Goal: Transaction & Acquisition: Purchase product/service

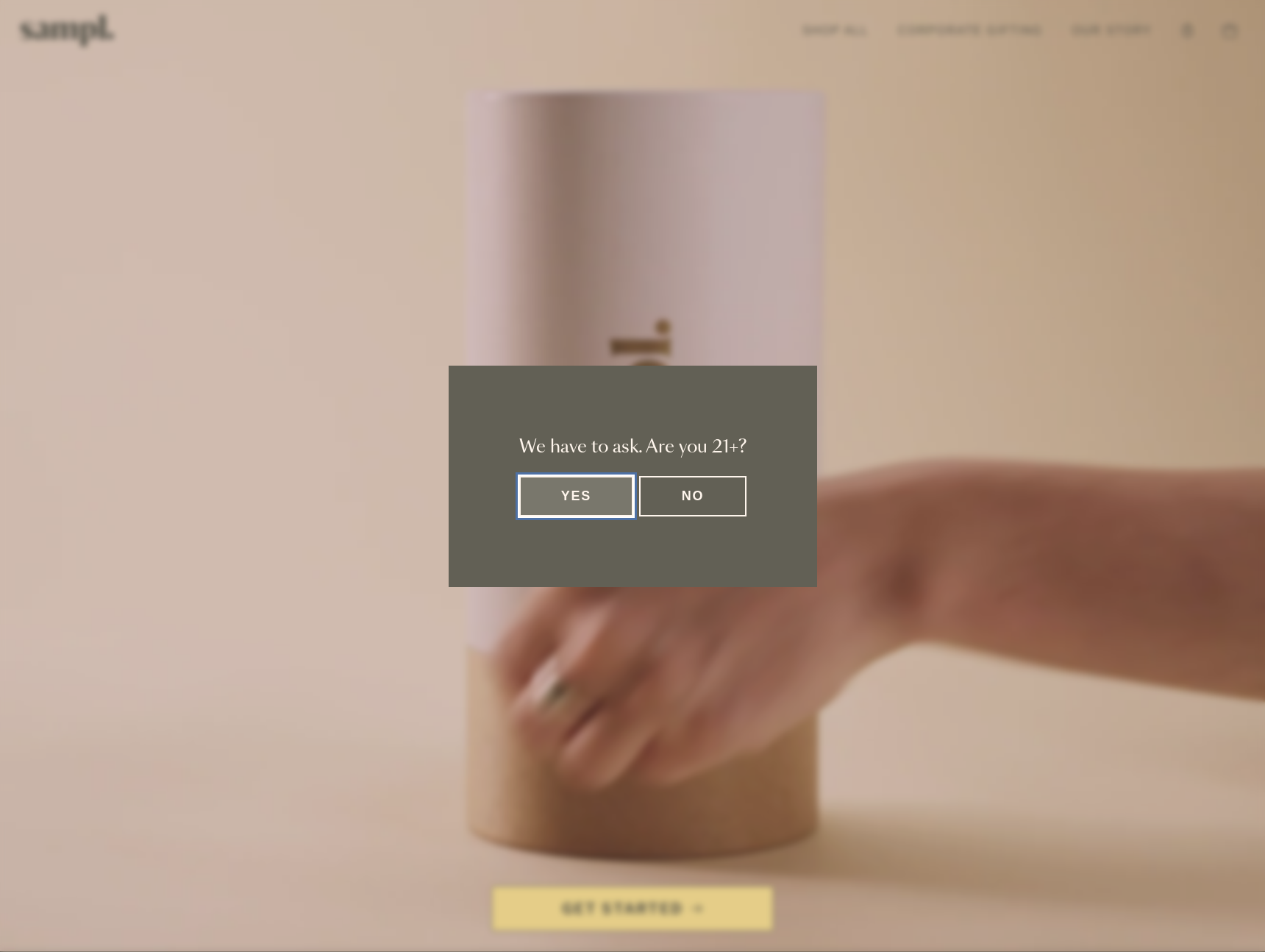
drag, startPoint x: 576, startPoint y: 465, endPoint x: 582, endPoint y: 489, distance: 24.7
click at [577, 468] on div "We have to ask. Are you 21+? Yes No" at bounding box center [633, 476] width 368 height 222
click at [582, 489] on button "Yes" at bounding box center [577, 496] width 115 height 41
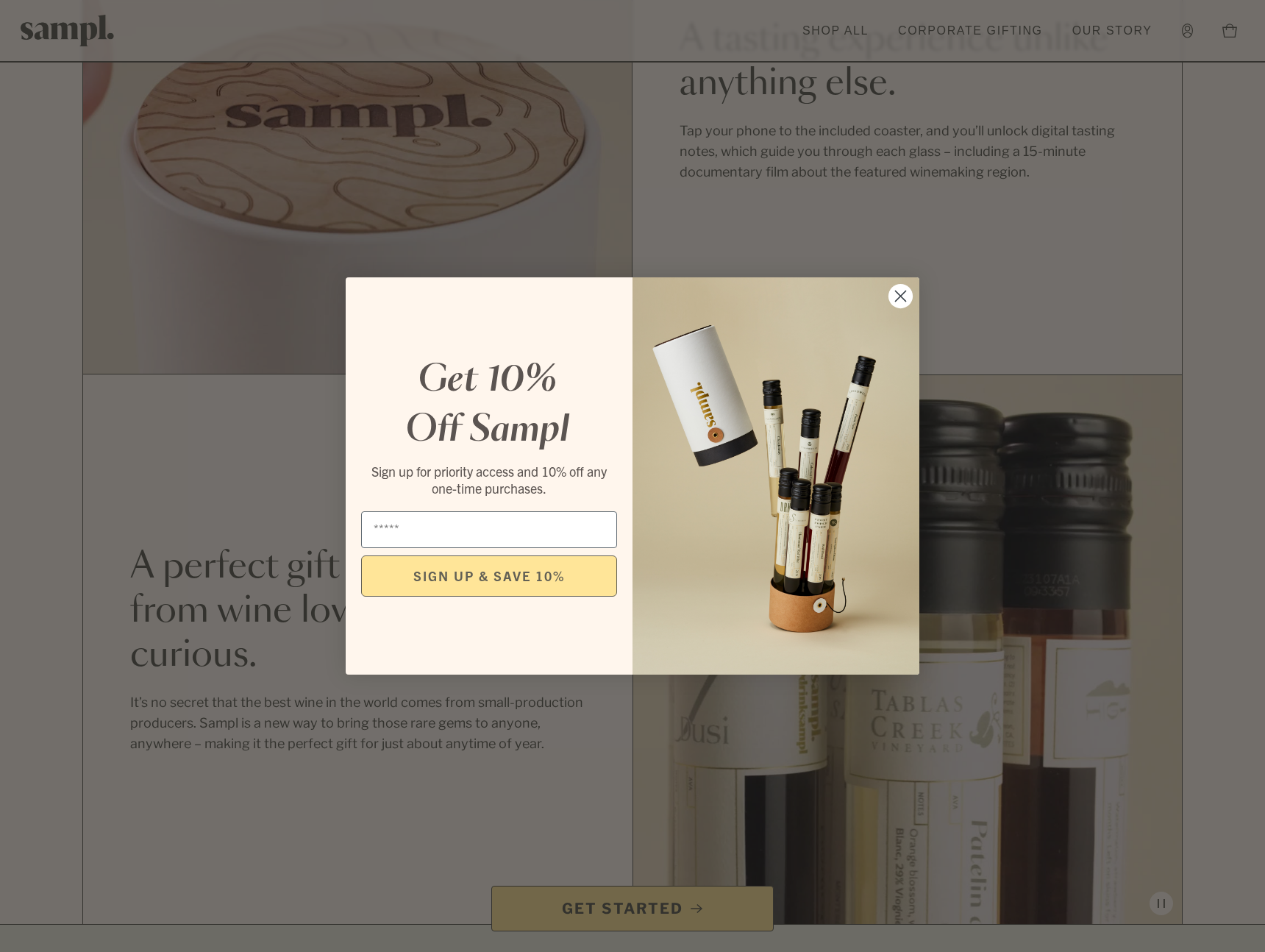
click at [899, 292] on circle "Close dialog" at bounding box center [901, 296] width 24 height 24
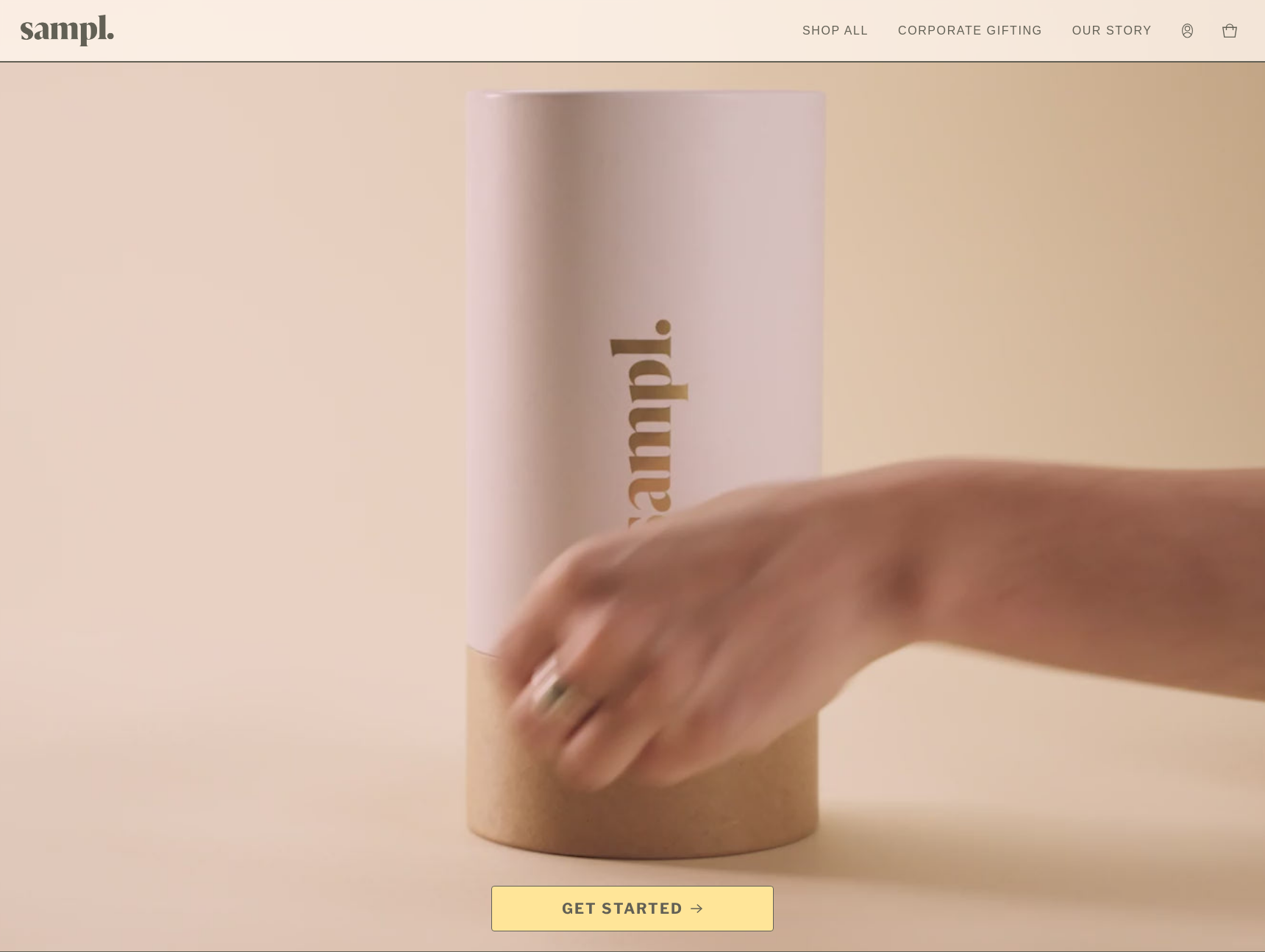
click at [674, 902] on span "Get Started" at bounding box center [622, 908] width 121 height 20
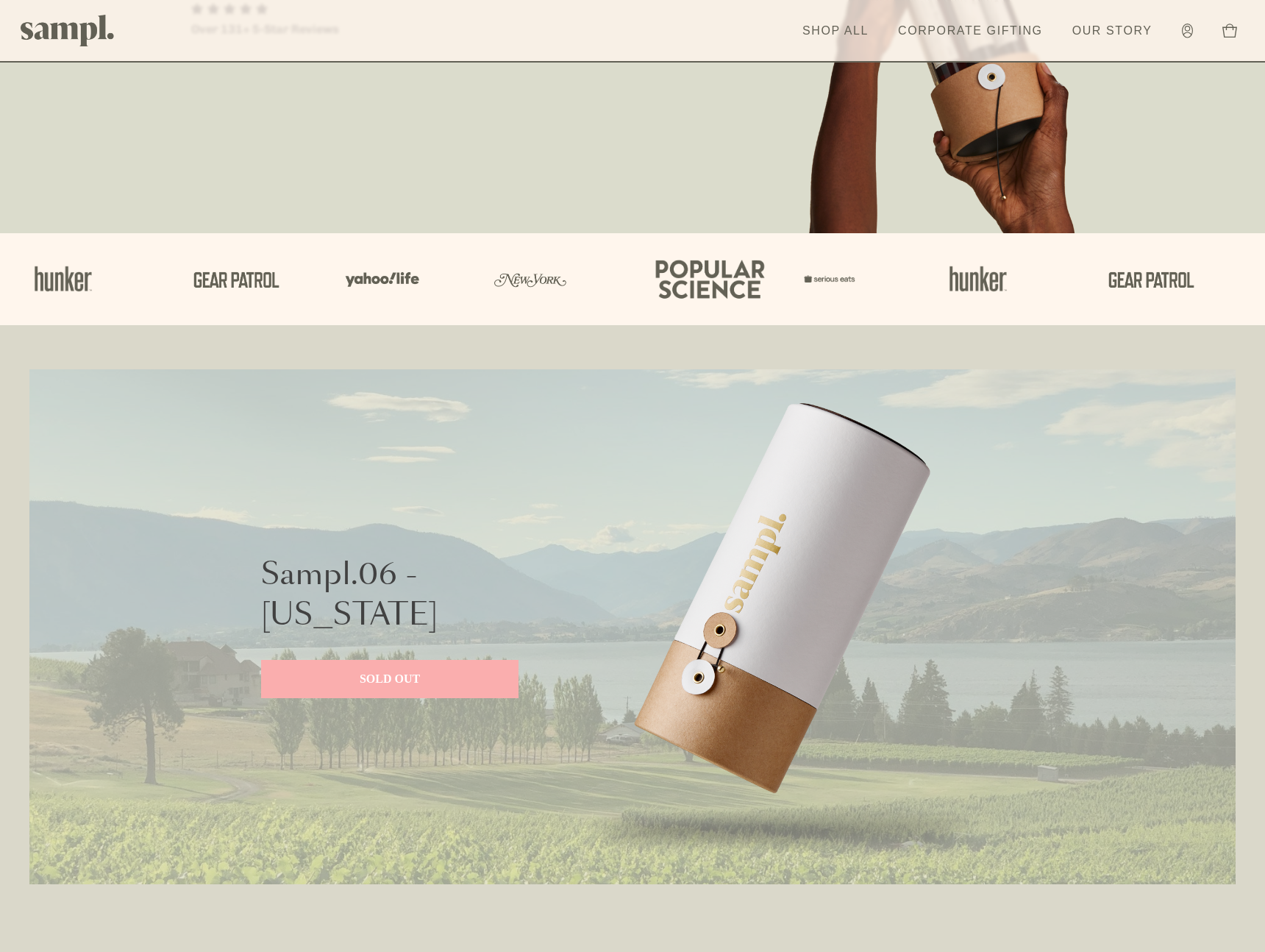
scroll to position [317, 0]
